Goal: Information Seeking & Learning: Learn about a topic

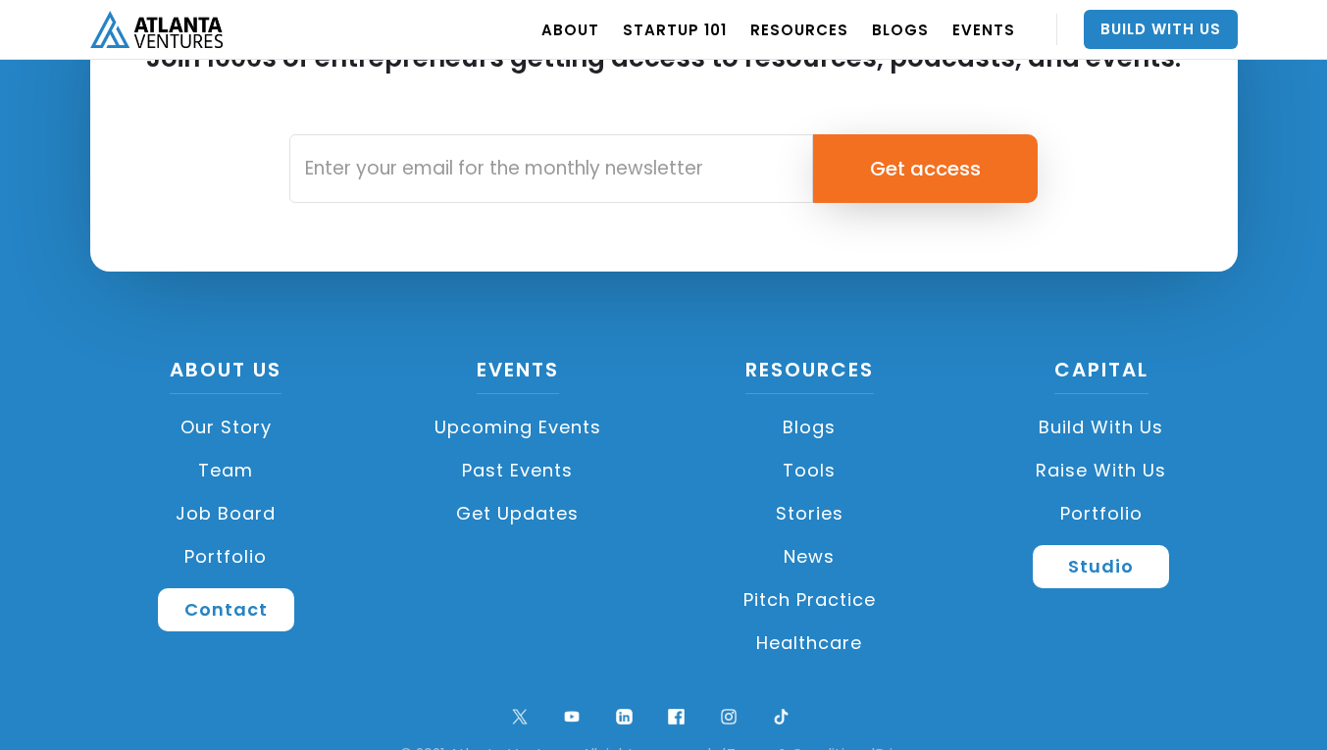
scroll to position [4712, 0]
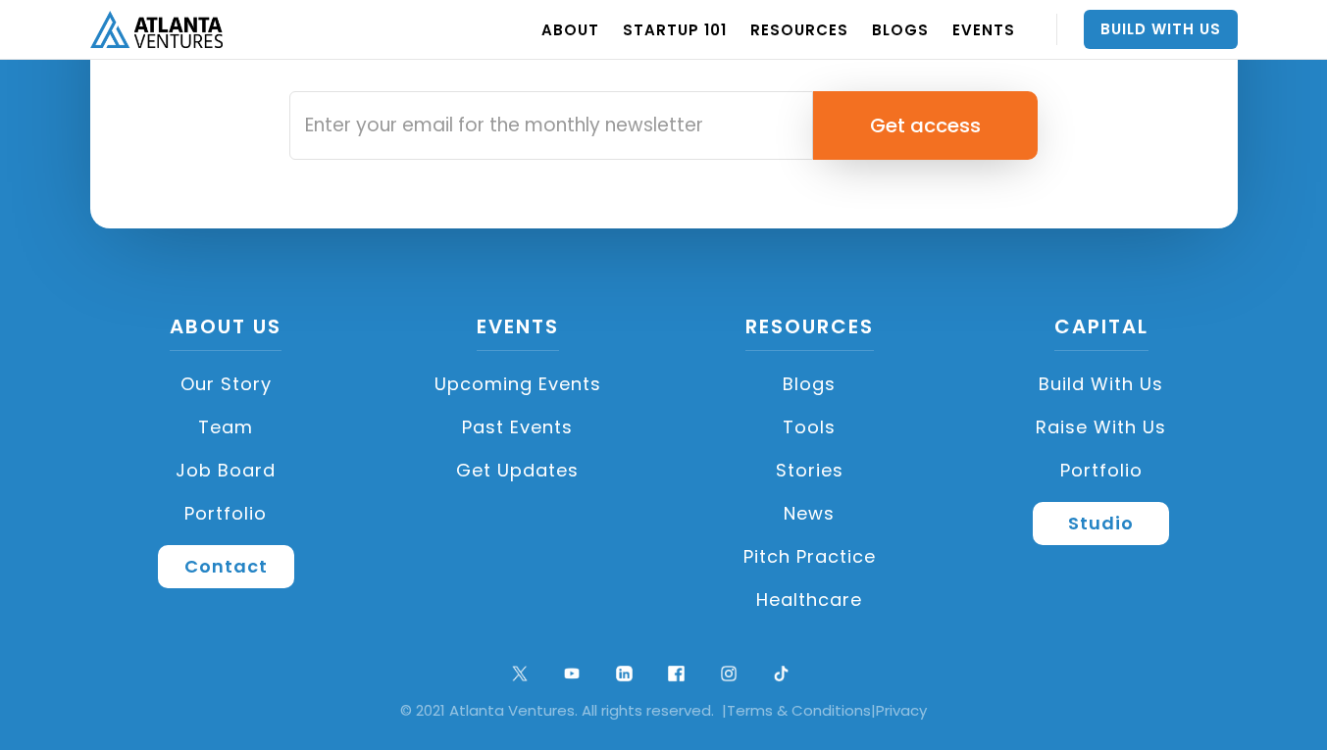
click at [1118, 384] on link "Build with us" at bounding box center [1101, 384] width 273 height 43
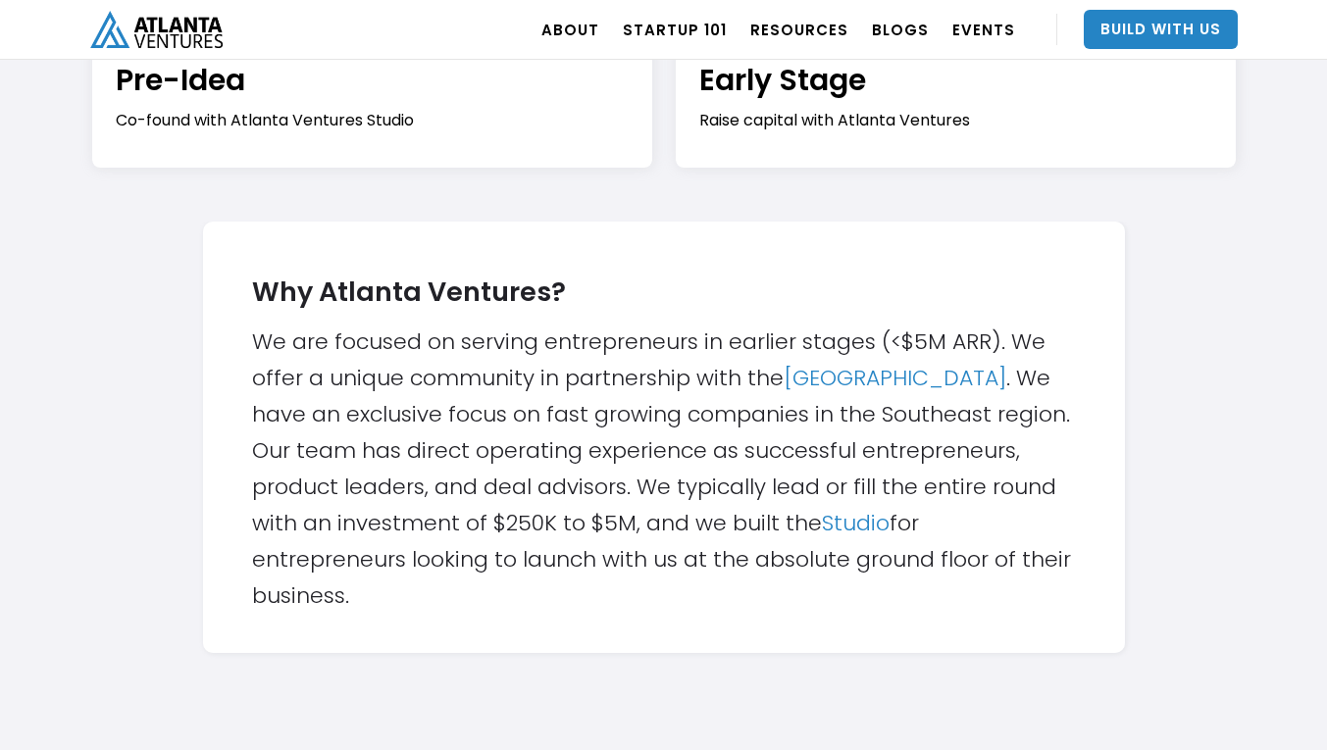
scroll to position [524, 0]
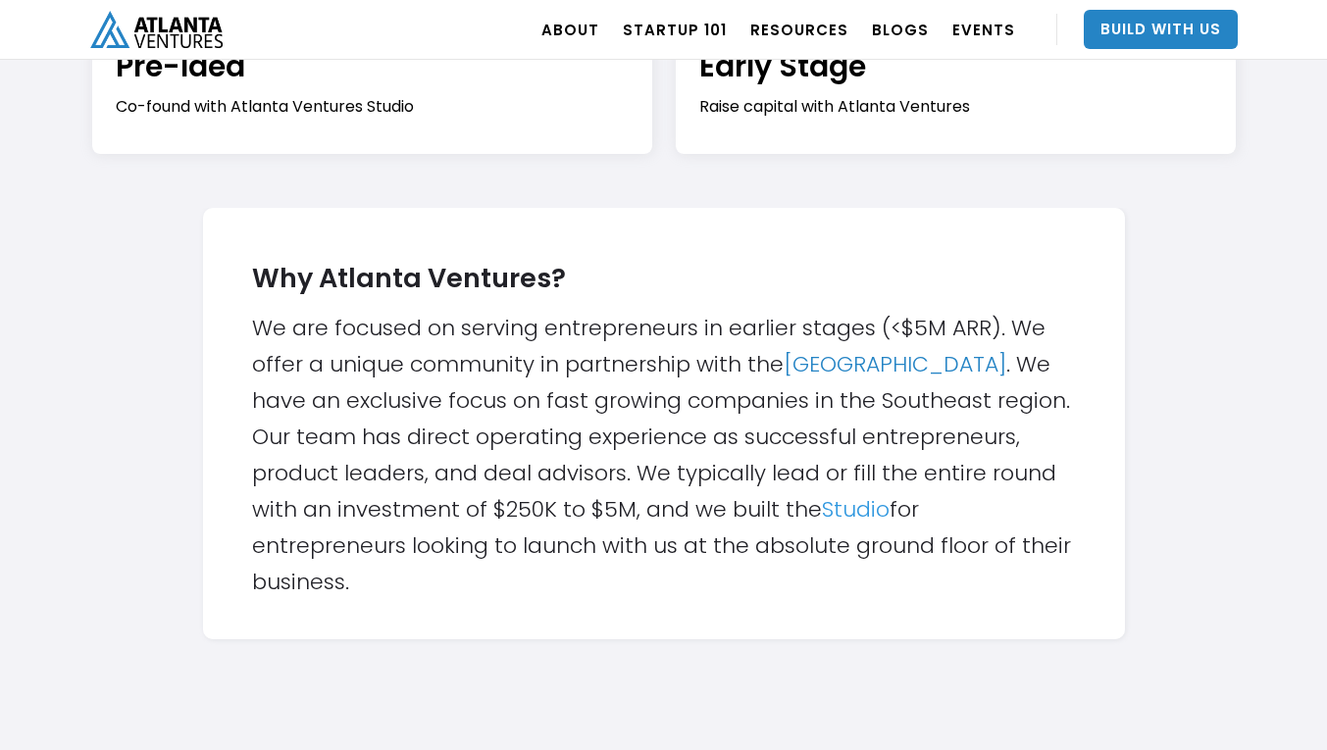
click at [838, 515] on link "Studio" at bounding box center [856, 509] width 68 height 30
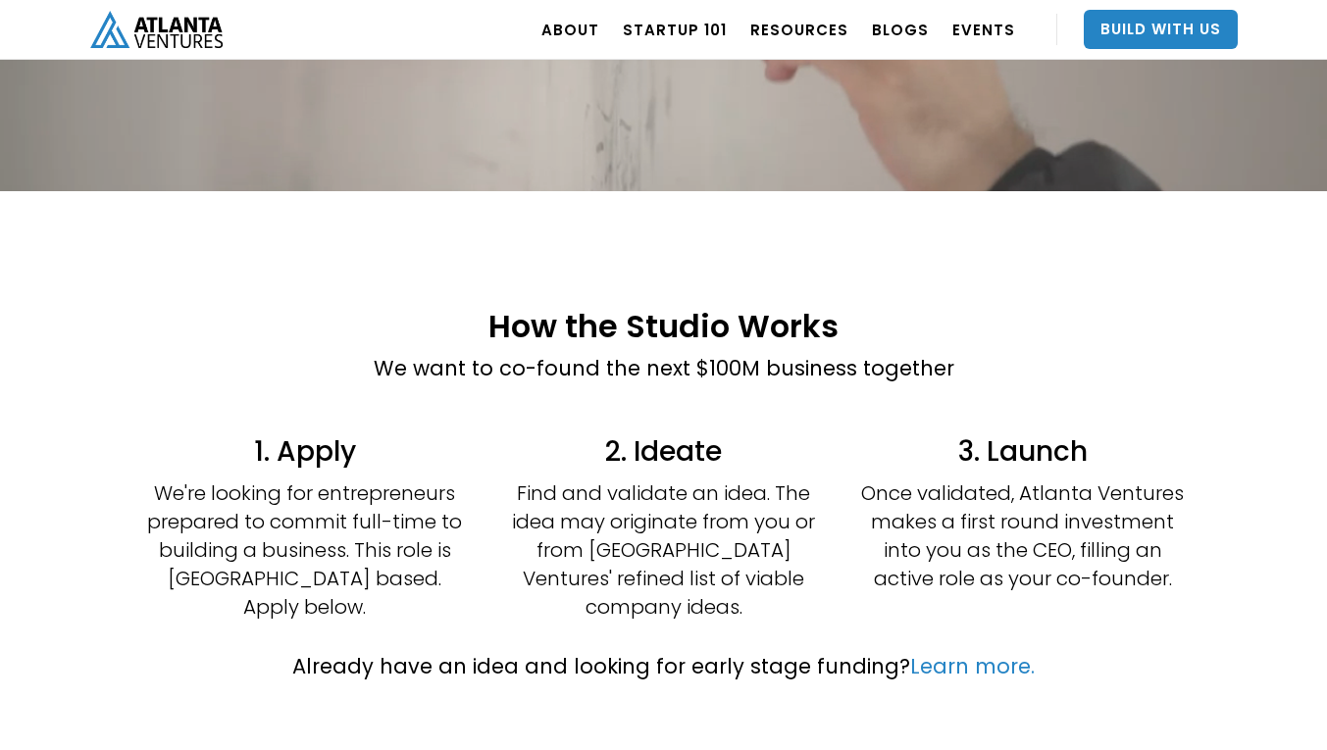
scroll to position [365, 0]
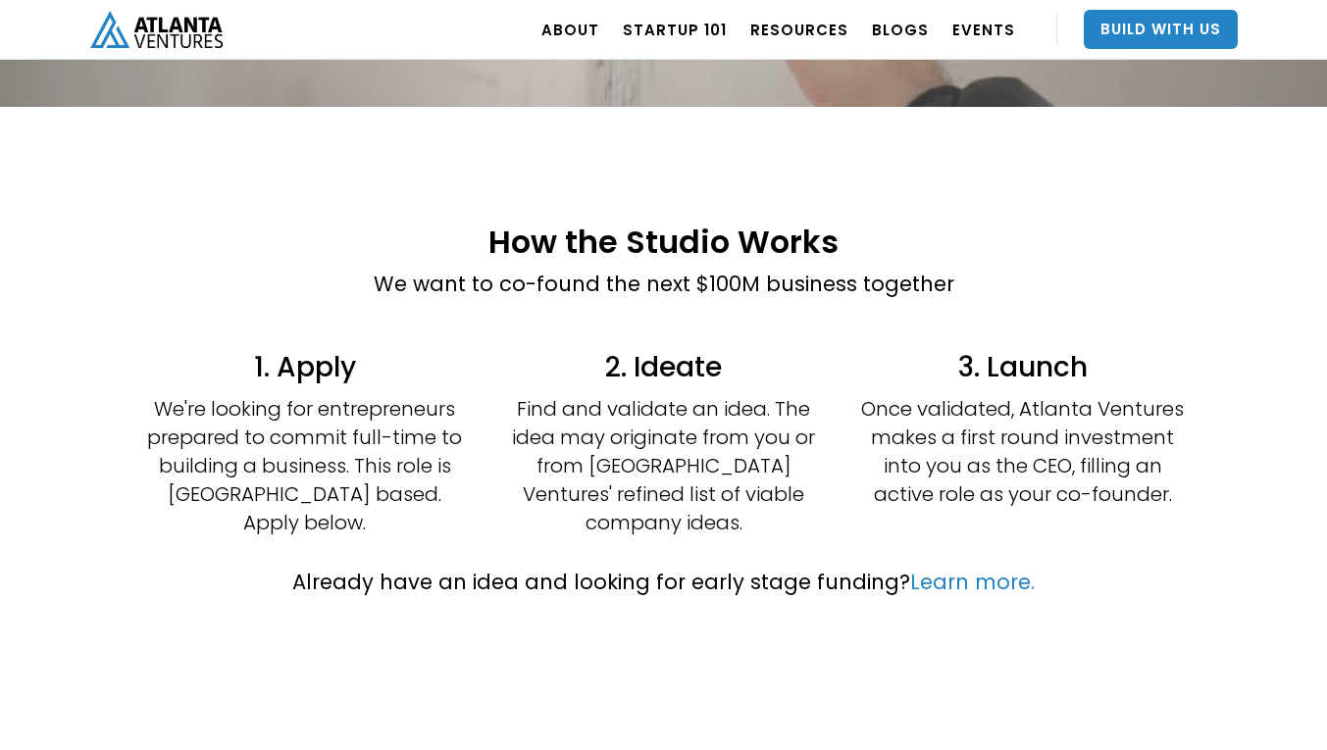
click at [951, 547] on div "Already have an idea and looking for early stage funding? Learn more." at bounding box center [663, 577] width 742 height 61
click at [946, 568] on link "Learn more." at bounding box center [972, 582] width 125 height 28
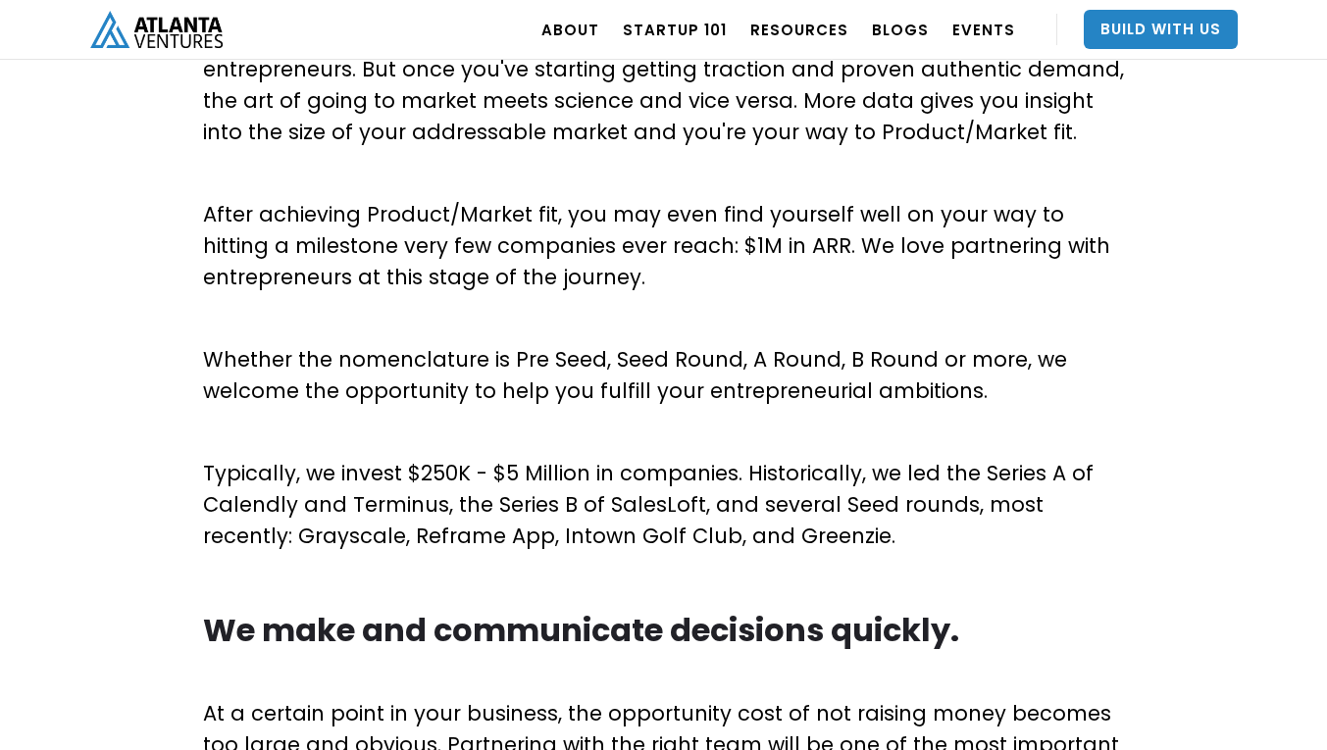
scroll to position [867, 0]
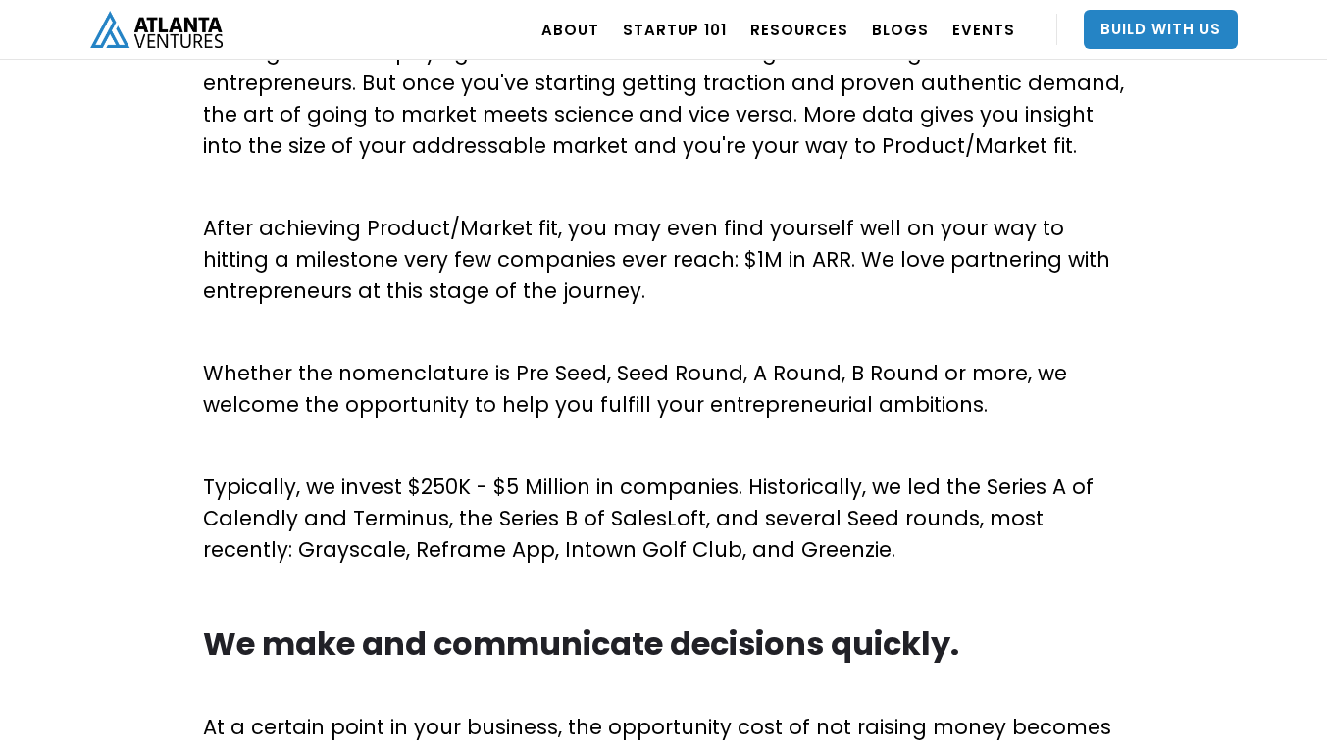
drag, startPoint x: 796, startPoint y: 298, endPoint x: 185, endPoint y: 236, distance: 614.0
click at [185, 236] on div "We Help You Scale Getting those first paying customers is one of the toughest c…" at bounding box center [663, 508] width 1327 height 1121
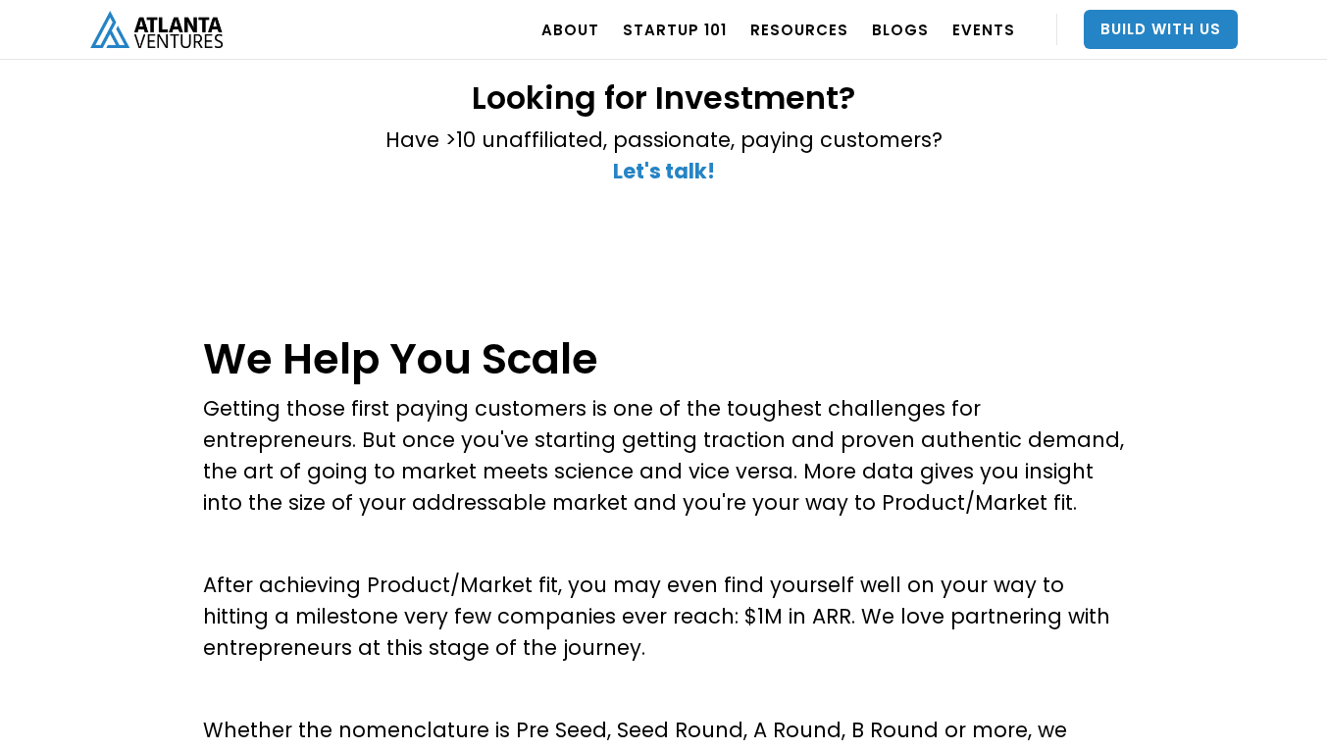
scroll to position [484, 0]
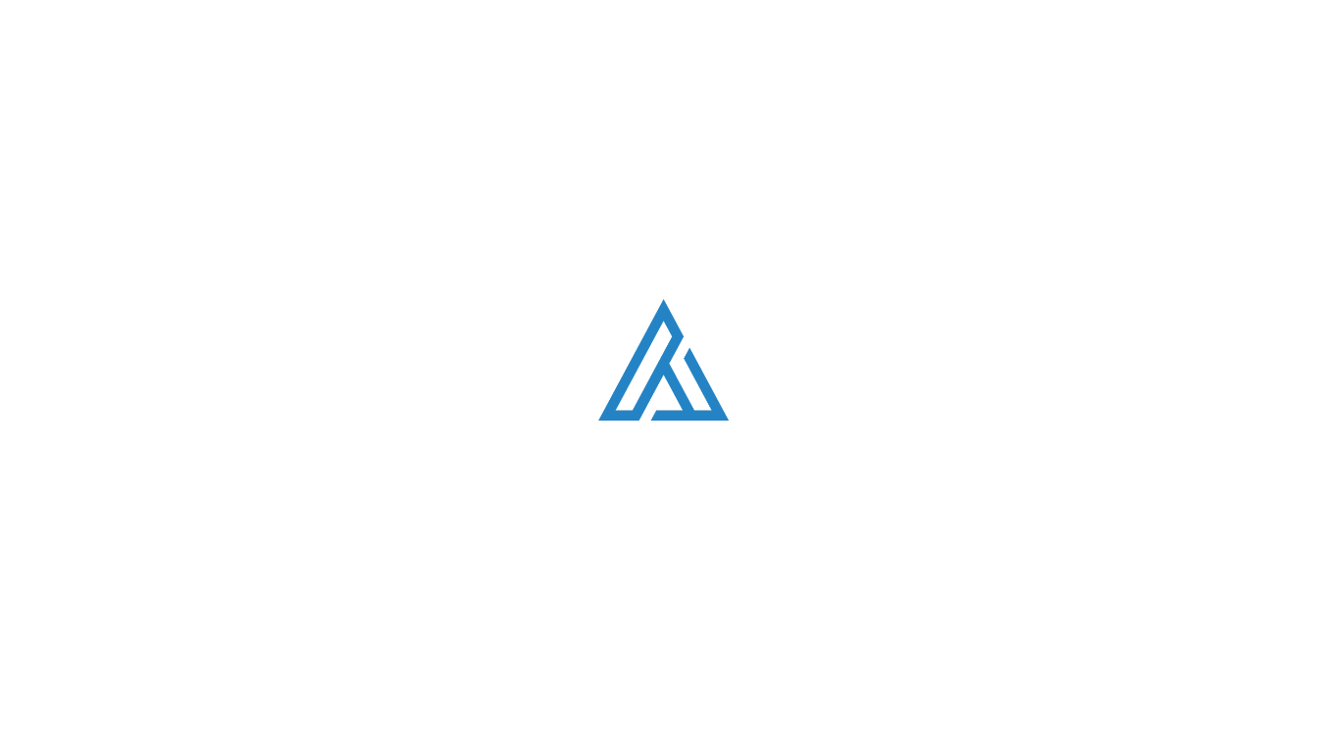
scroll to position [365, 0]
